Goal: Transaction & Acquisition: Purchase product/service

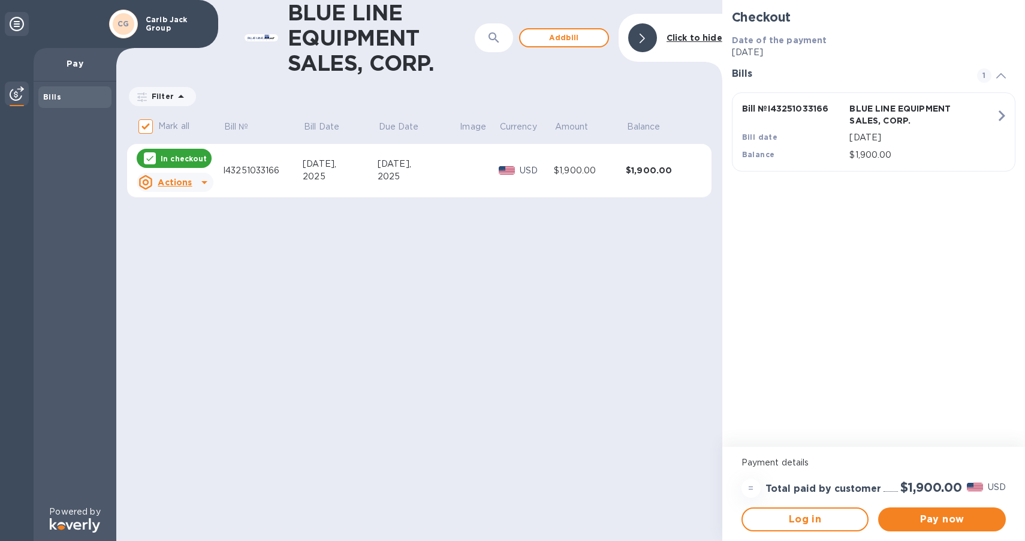
click at [197, 156] on p "In checkout" at bounding box center [184, 158] width 46 height 10
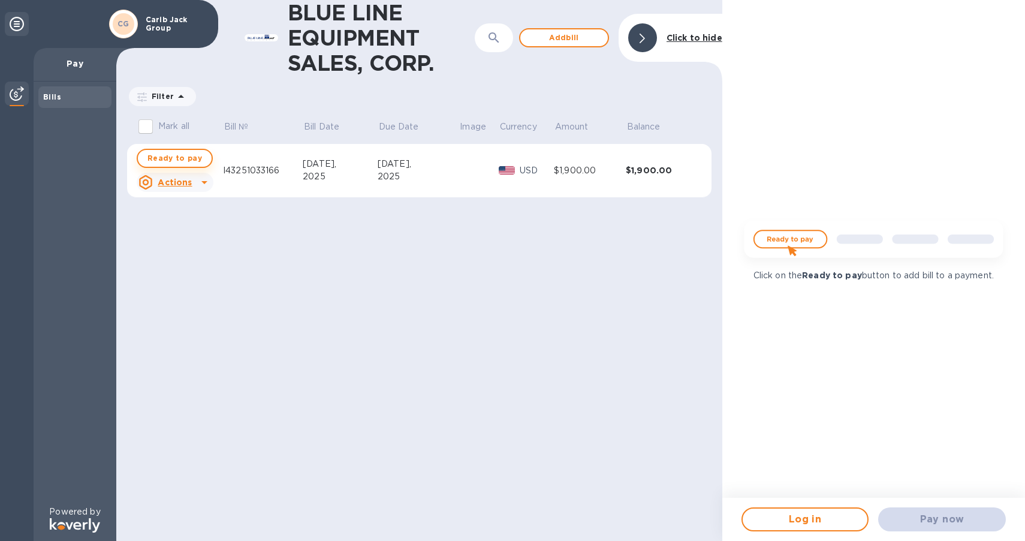
click at [185, 161] on span "Ready to pay" at bounding box center [174, 158] width 55 height 14
checkbox input "true"
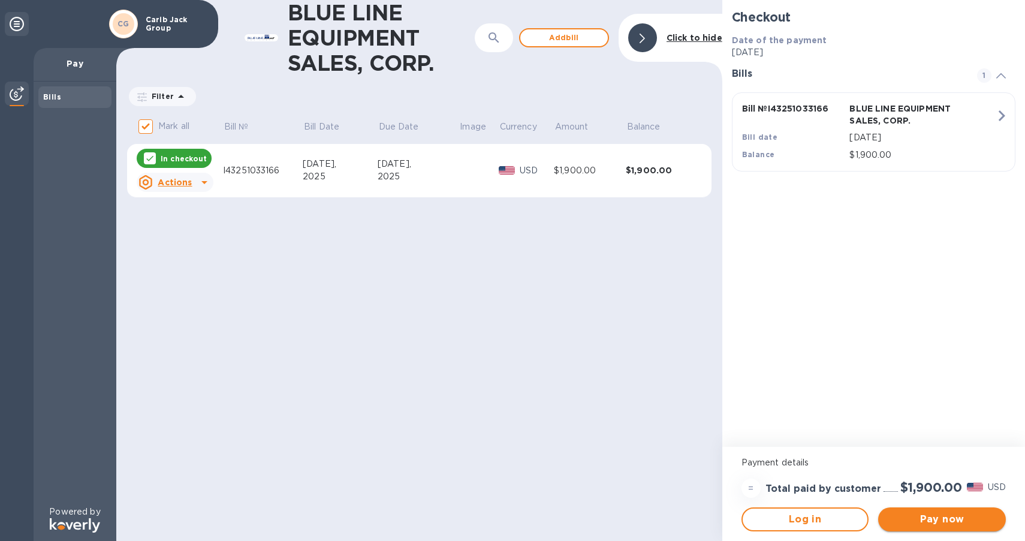
click at [929, 514] on span "Pay now" at bounding box center [942, 519] width 109 height 14
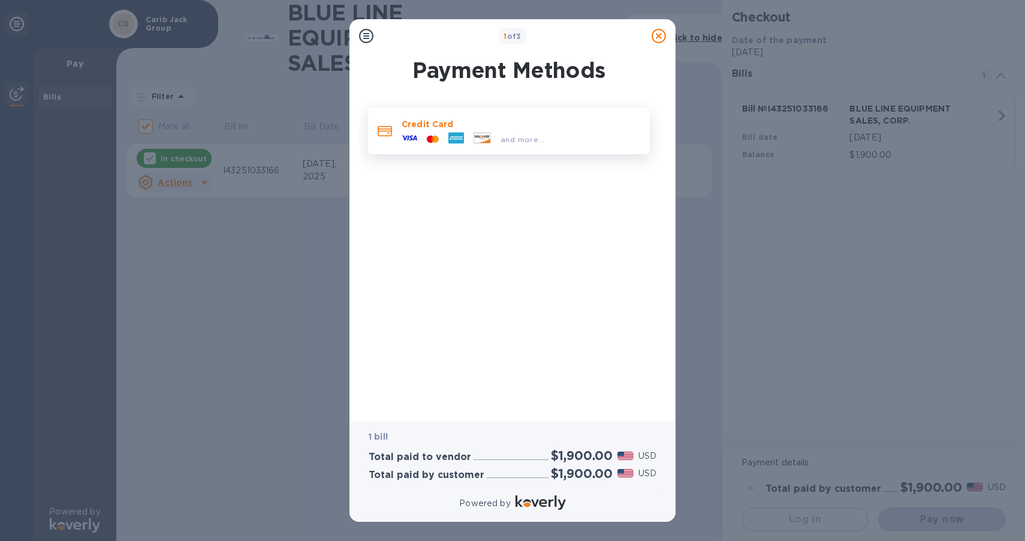
click at [529, 146] on div "and more..." at bounding box center [473, 139] width 152 height 18
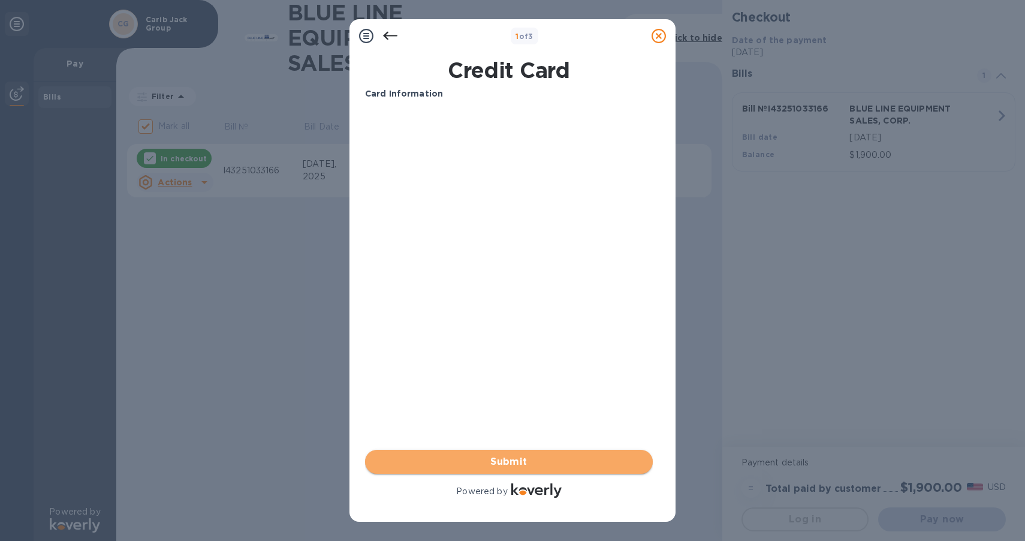
click at [517, 457] on span "Submit" at bounding box center [509, 461] width 269 height 14
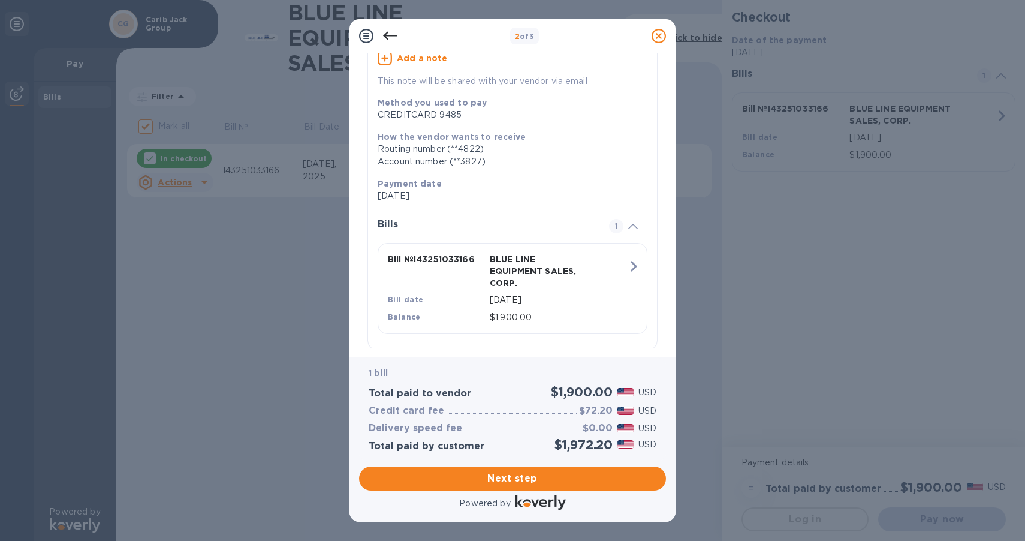
scroll to position [137, 0]
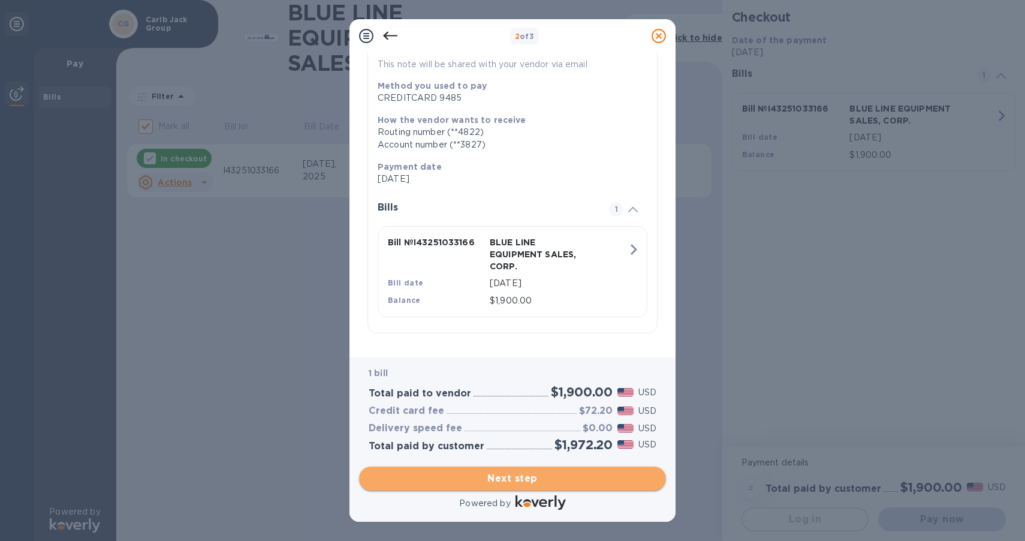
click at [540, 474] on span "Next step" at bounding box center [513, 478] width 288 height 14
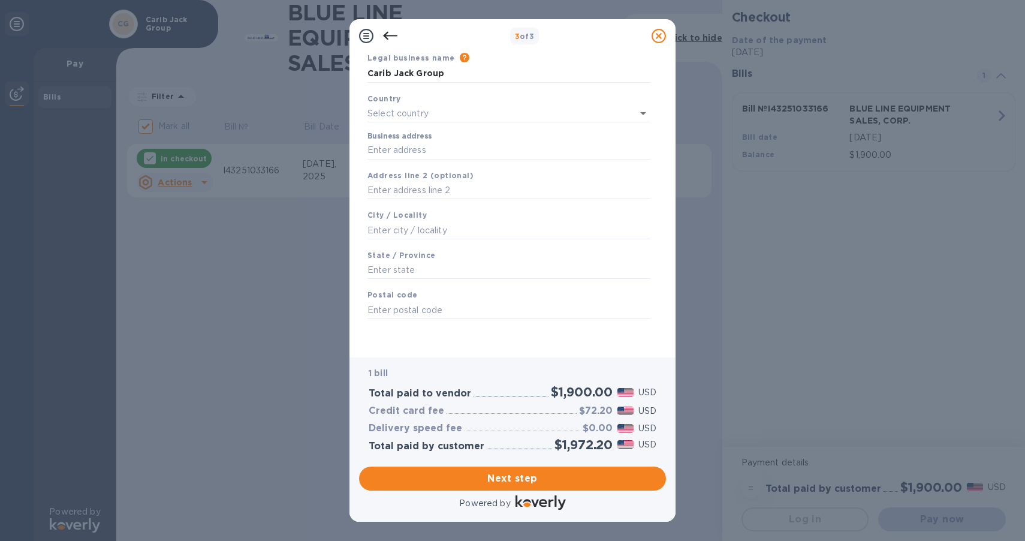
click at [448, 101] on div "Country" at bounding box center [509, 108] width 293 height 40
click at [448, 110] on input "text" at bounding box center [492, 113] width 249 height 17
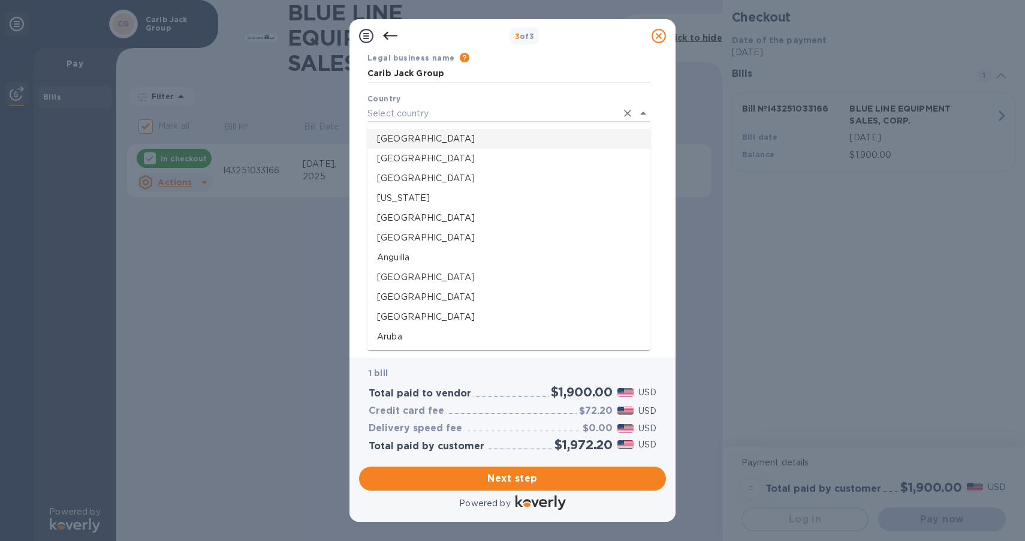
click at [396, 136] on p "[GEOGRAPHIC_DATA]" at bounding box center [509, 138] width 264 height 13
type input "[GEOGRAPHIC_DATA]"
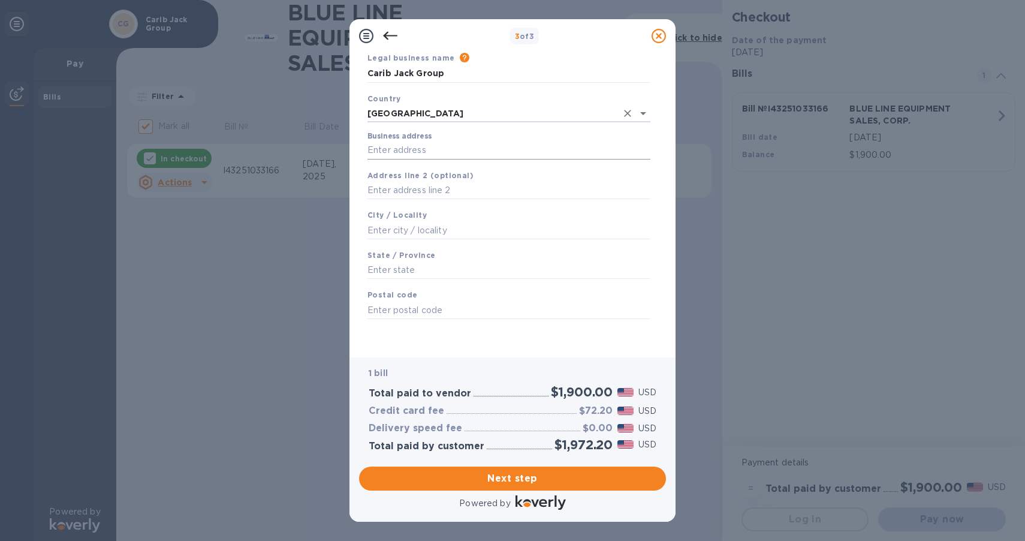
scroll to position [47, 0]
click at [401, 148] on input "Business address" at bounding box center [509, 150] width 283 height 18
click at [472, 146] on input "[STREET_ADDRESS]" at bounding box center [509, 150] width 283 height 18
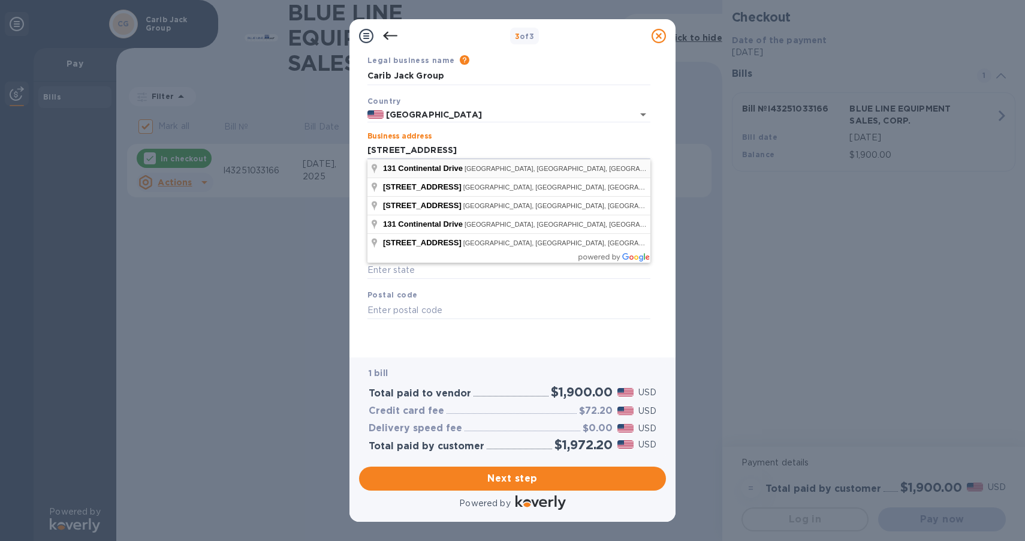
type input "[STREET_ADDRESS]"
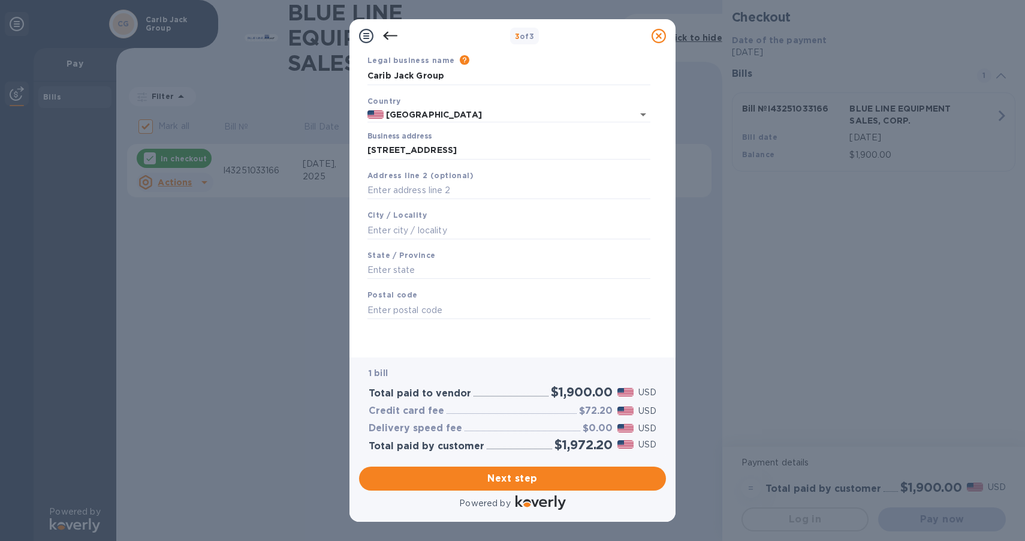
type input "[GEOGRAPHIC_DATA]"
type input "DE"
type input "19713"
click at [508, 483] on span "Next step" at bounding box center [513, 478] width 288 height 14
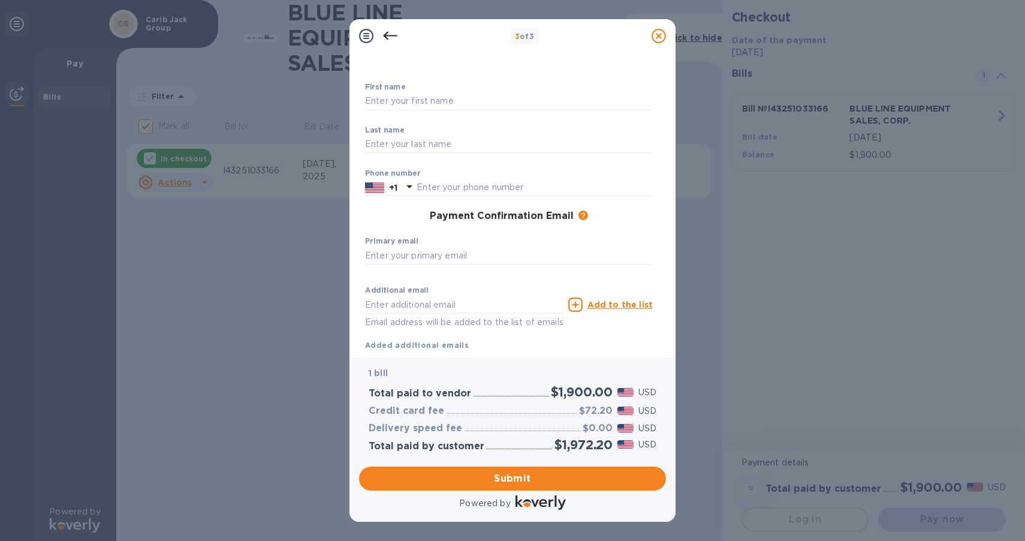
click at [535, 177] on div "Phone number +1" at bounding box center [509, 183] width 288 height 28
click at [452, 105] on input "text" at bounding box center [509, 101] width 288 height 18
type input "dijaun"
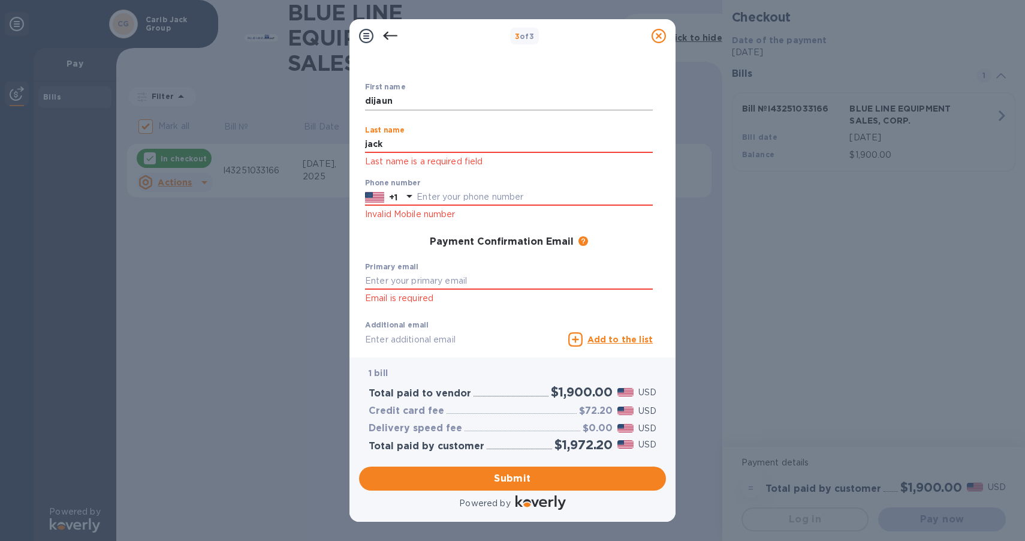
type input "jack"
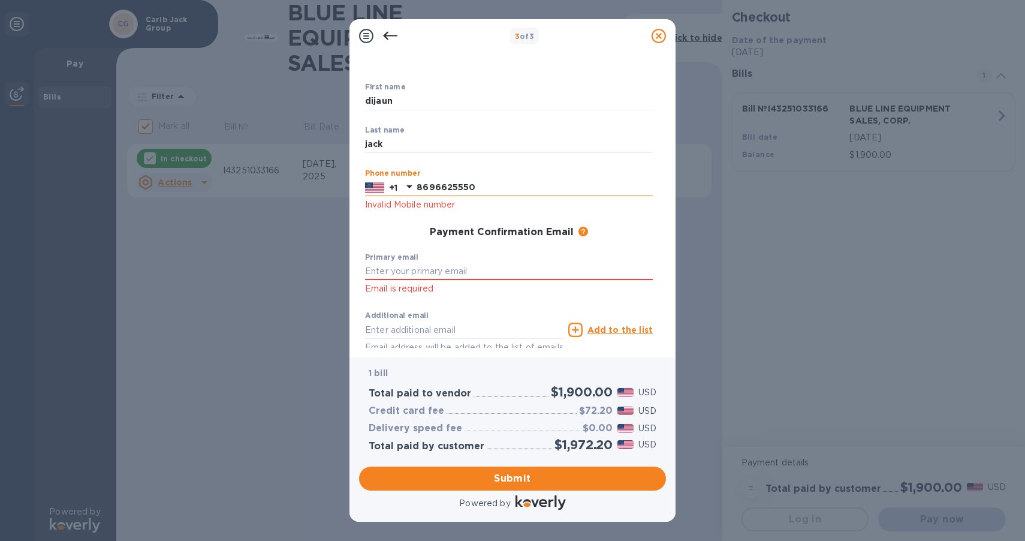
type input "8696625550"
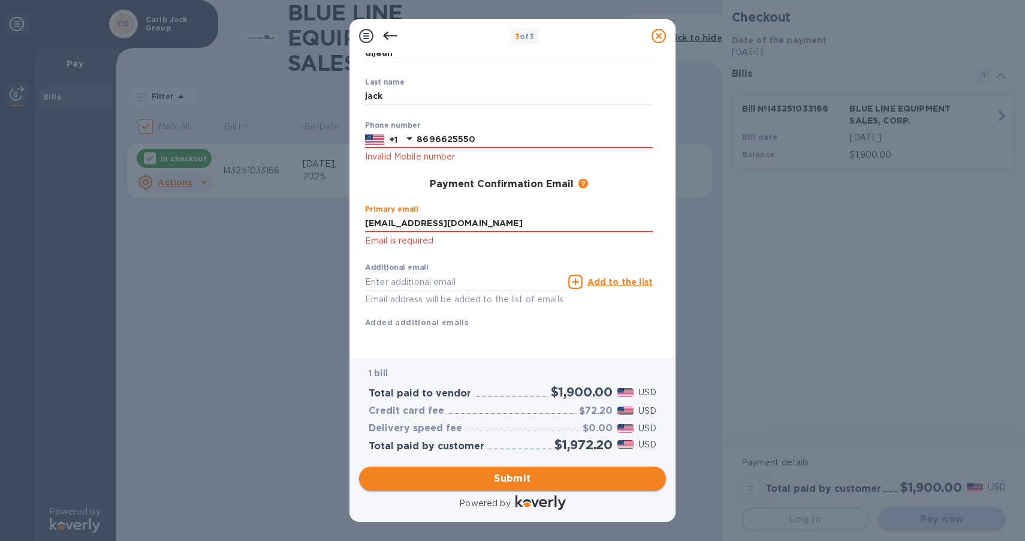
type input "[EMAIL_ADDRESS][DOMAIN_NAME]"
click at [523, 478] on span "Submit" at bounding box center [513, 478] width 288 height 14
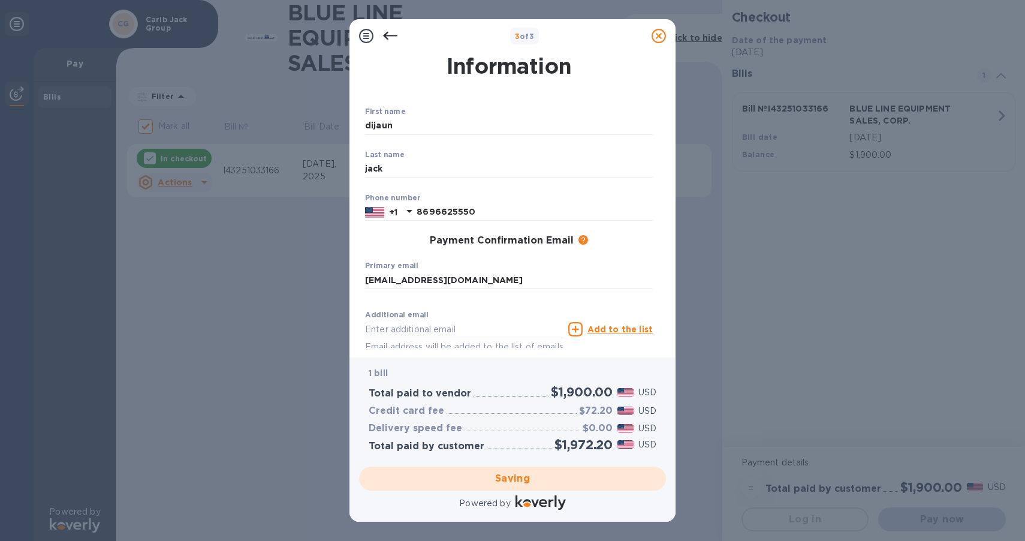
scroll to position [0, 0]
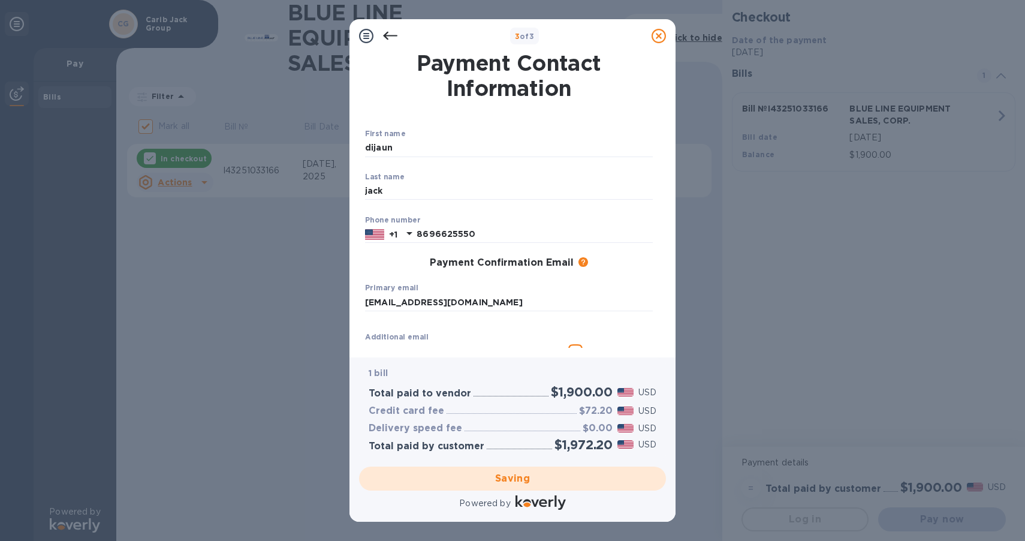
checkbox input "false"
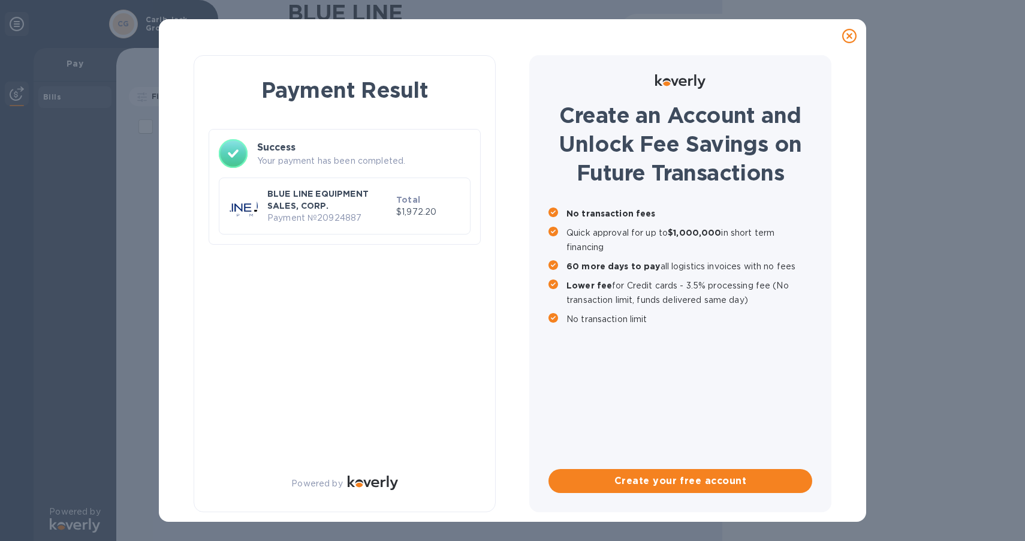
click at [377, 209] on p "BLUE LINE EQUIPMENT SALES, CORP." at bounding box center [329, 200] width 124 height 24
